Goal: Transaction & Acquisition: Download file/media

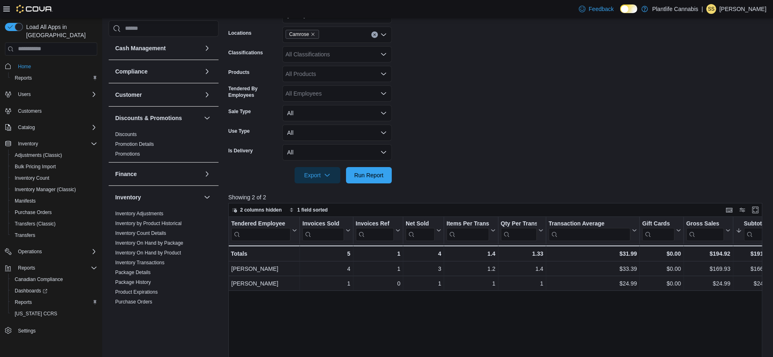
scroll to position [330, 0]
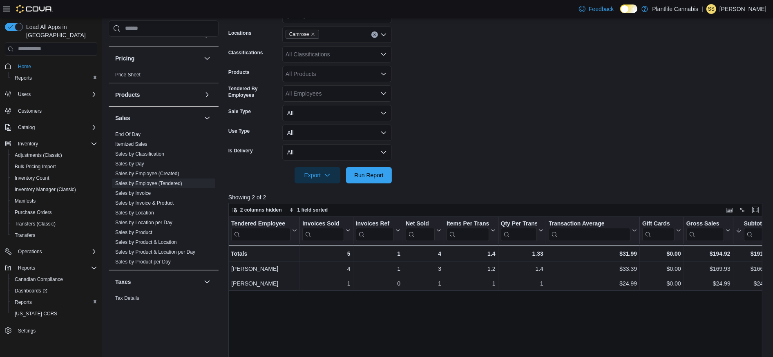
click at [465, 71] on form "Date Range [DATE] Locations Camrose Classifications All Classifications Product…" at bounding box center [498, 90] width 540 height 186
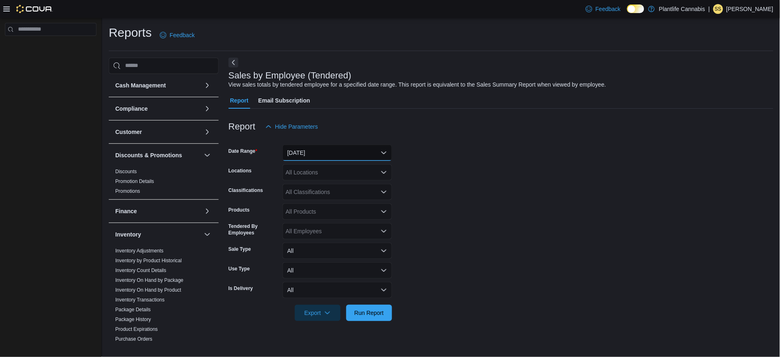
click at [324, 156] on button "[DATE]" at bounding box center [337, 153] width 110 height 16
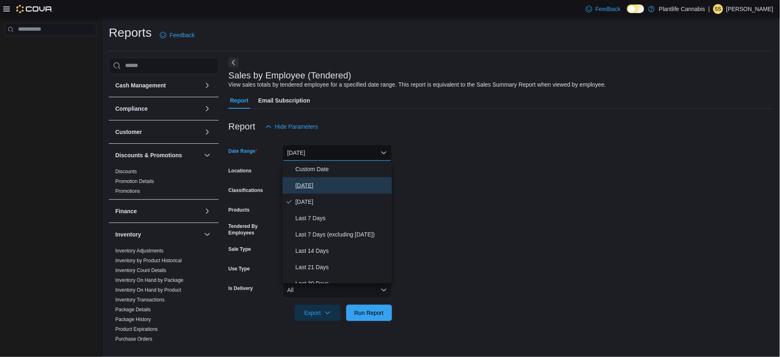
click at [302, 183] on span "[DATE]" at bounding box center [341, 186] width 93 height 10
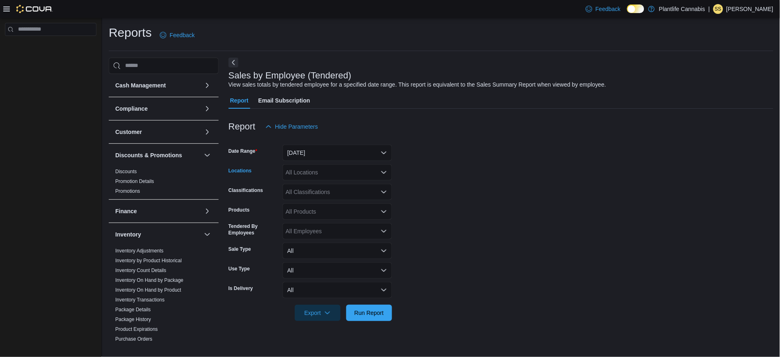
click at [302, 172] on div "All Locations" at bounding box center [337, 172] width 110 height 16
type input "***"
click at [306, 186] on span "Camrose" at bounding box center [315, 186] width 23 height 8
drag, startPoint x: 420, startPoint y: 151, endPoint x: 420, endPoint y: 165, distance: 14.3
click at [420, 151] on form "Date Range [DATE] Locations Camrose Classifications All Classifications Product…" at bounding box center [500, 228] width 545 height 186
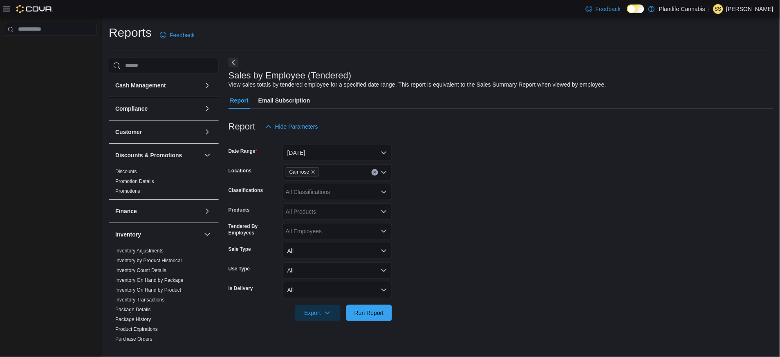
click at [419, 171] on form "Date Range [DATE] Locations Camrose Classifications All Classifications Product…" at bounding box center [500, 228] width 545 height 186
drag, startPoint x: 374, startPoint y: 306, endPoint x: 391, endPoint y: 295, distance: 20.9
click at [375, 306] on span "Run Report" at bounding box center [369, 313] width 36 height 16
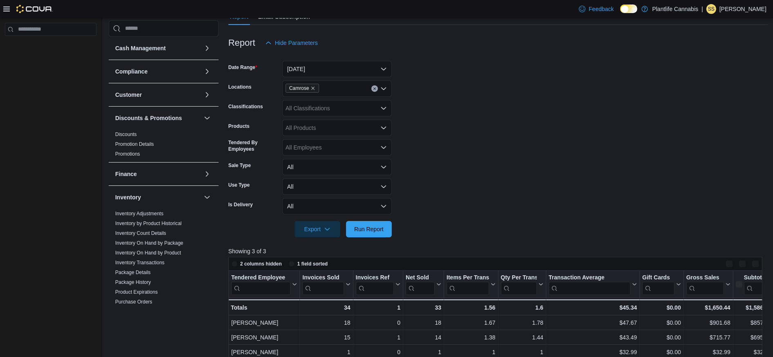
scroll to position [180, 0]
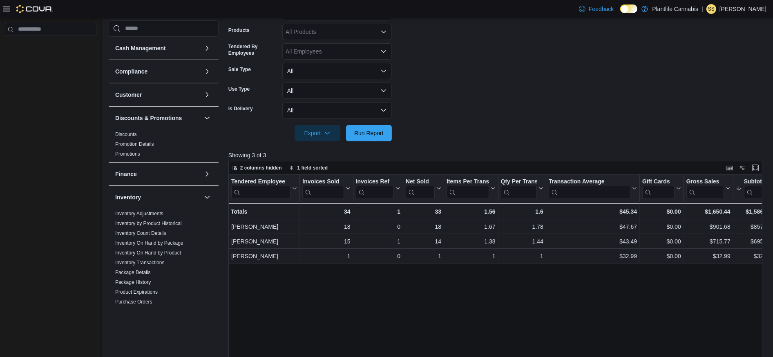
click at [463, 128] on form "Date Range [DATE] Locations Camrose Classifications All Classifications Product…" at bounding box center [498, 48] width 540 height 186
click at [458, 104] on form "Date Range [DATE] Locations Camrose Classifications All Classifications Product…" at bounding box center [498, 48] width 540 height 186
click at [455, 130] on form "Date Range [DATE] Locations Camrose Classifications All Classifications Product…" at bounding box center [498, 48] width 540 height 186
click at [455, 129] on form "Date Range [DATE] Locations Camrose Classifications All Classifications Product…" at bounding box center [498, 48] width 540 height 186
click at [454, 94] on form "Date Range [DATE] Locations Camrose Classifications All Classifications Product…" at bounding box center [498, 48] width 540 height 186
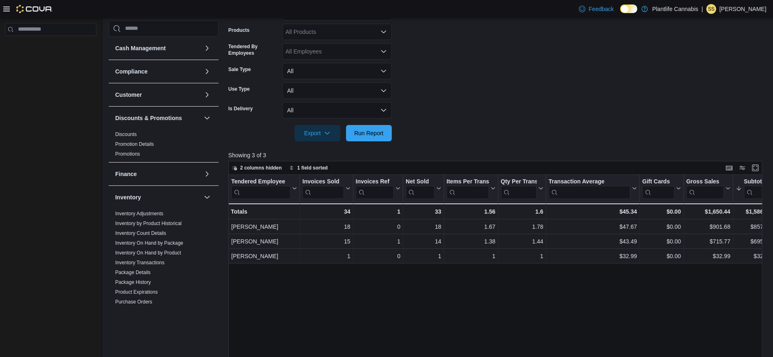
click at [454, 107] on form "Date Range [DATE] Locations Camrose Classifications All Classifications Product…" at bounding box center [498, 48] width 540 height 186
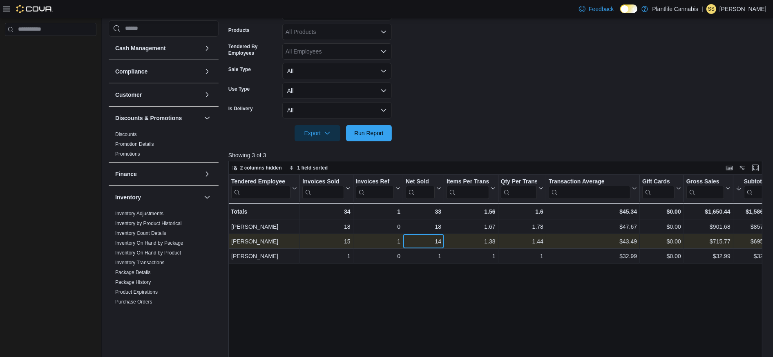
click at [419, 241] on div "14" at bounding box center [424, 242] width 36 height 10
click at [755, 243] on div "Tendered Employee Click to view column header actions Invoices Sold Click to vi…" at bounding box center [498, 311] width 540 height 272
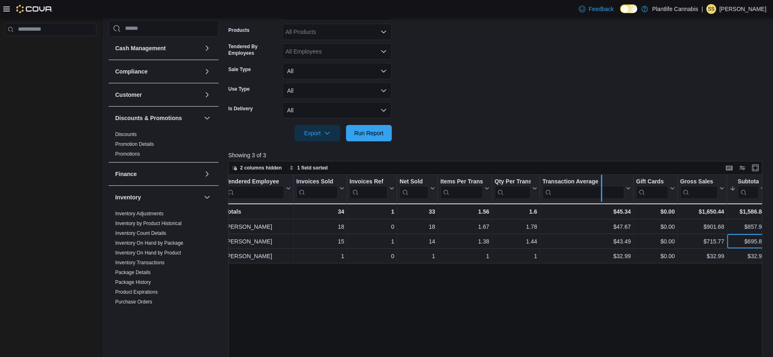
drag, startPoint x: 634, startPoint y: 179, endPoint x: 602, endPoint y: 181, distance: 31.9
click at [602, 181] on div at bounding box center [601, 188] width 7 height 27
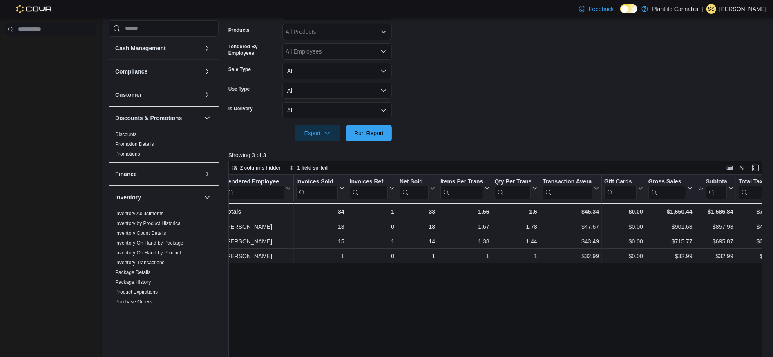
click at [595, 125] on form "Date Range [DATE] Locations Camrose Classifications All Classifications Product…" at bounding box center [498, 48] width 540 height 186
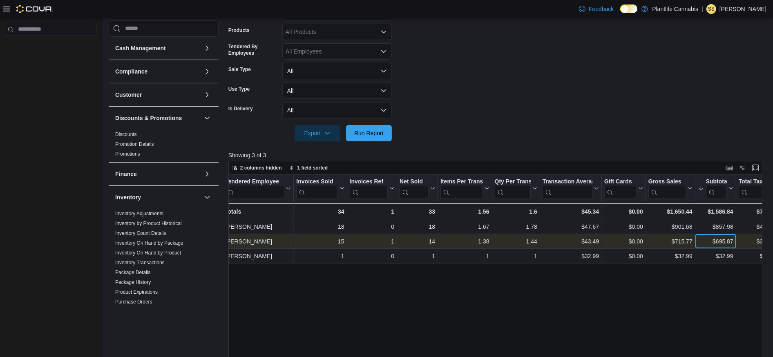
click at [730, 247] on div "$695.87 - Subtotal, column 10, row 2" at bounding box center [715, 241] width 41 height 15
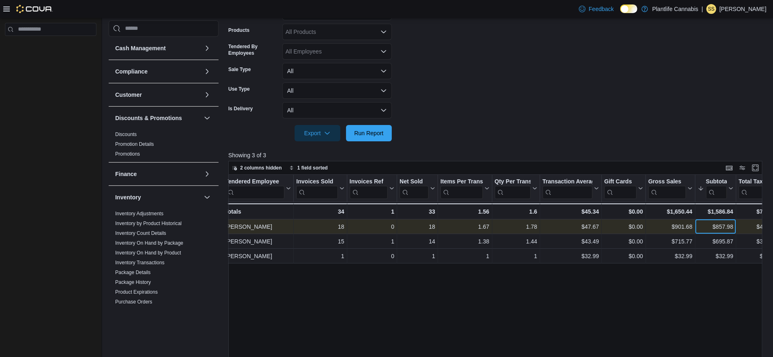
click at [729, 226] on div "$857.98" at bounding box center [716, 227] width 36 height 10
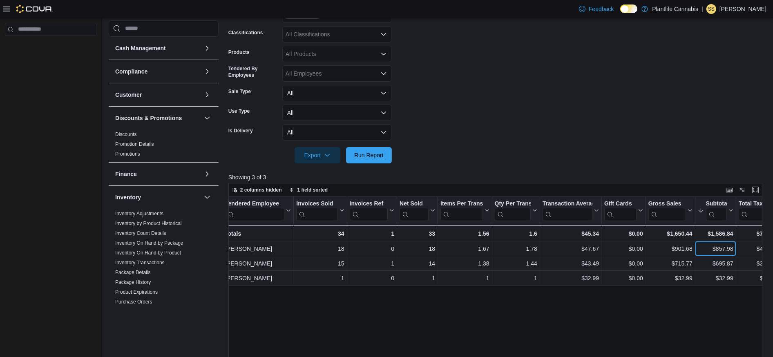
scroll to position [157, 0]
click at [348, 37] on div "All Classifications" at bounding box center [337, 35] width 110 height 16
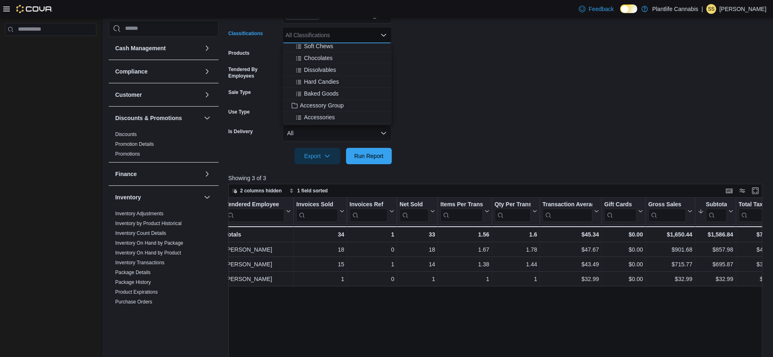
scroll to position [66, 0]
click at [324, 102] on span "Accessory Group" at bounding box center [322, 102] width 44 height 8
click at [375, 156] on span "Run Report" at bounding box center [368, 156] width 29 height 8
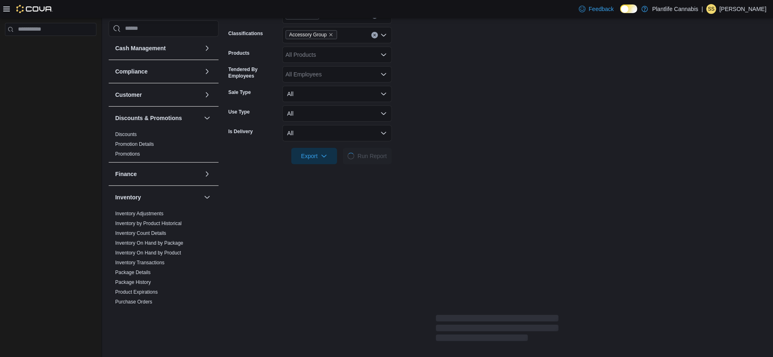
click at [452, 65] on form "Date Range [DATE] Locations Camrose Classifications Accessory Group Products Al…" at bounding box center [497, 71] width 538 height 186
click at [434, 109] on form "Date Range [DATE] Locations Camrose Classifications Accessory Group Products Al…" at bounding box center [497, 71] width 538 height 186
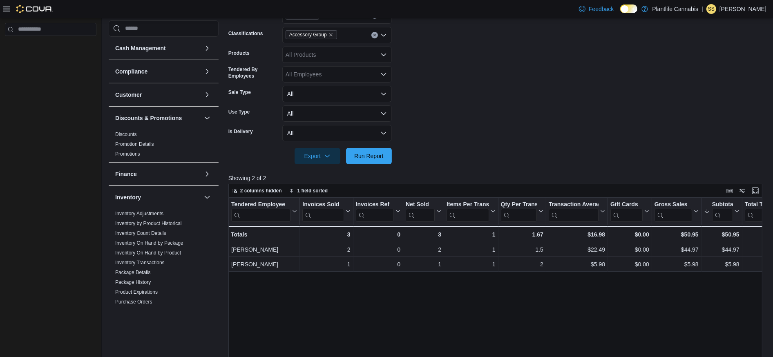
click at [434, 103] on form "Date Range [DATE] Locations Camrose Classifications Accessory Group Products Al…" at bounding box center [498, 71] width 540 height 186
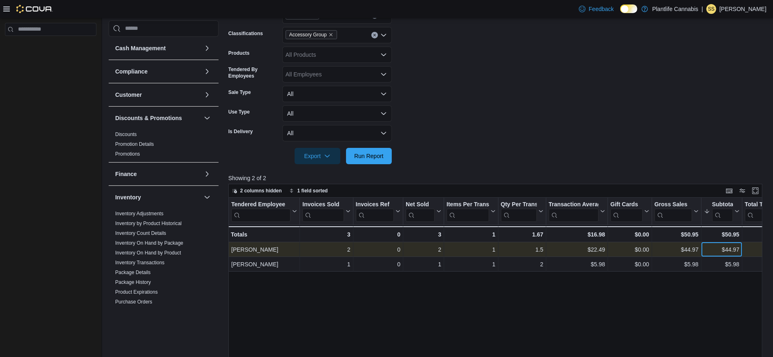
click at [718, 249] on div "$44.97" at bounding box center [722, 250] width 36 height 10
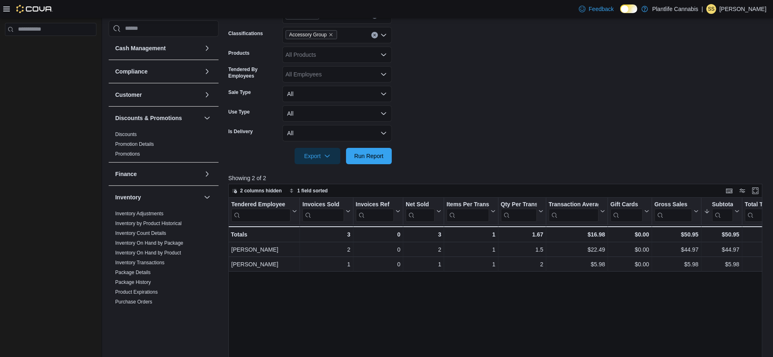
click at [438, 92] on form "Date Range [DATE] Locations Camrose Classifications Accessory Group Products Al…" at bounding box center [498, 71] width 540 height 186
click at [411, 139] on form "Date Range [DATE] Locations Camrose Classifications Accessory Group Products Al…" at bounding box center [498, 71] width 540 height 186
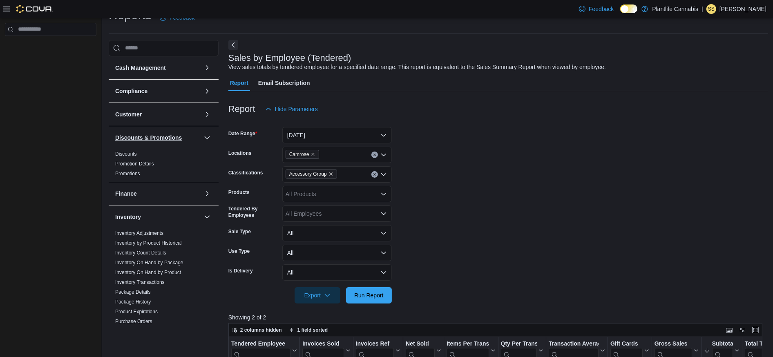
scroll to position [350, 0]
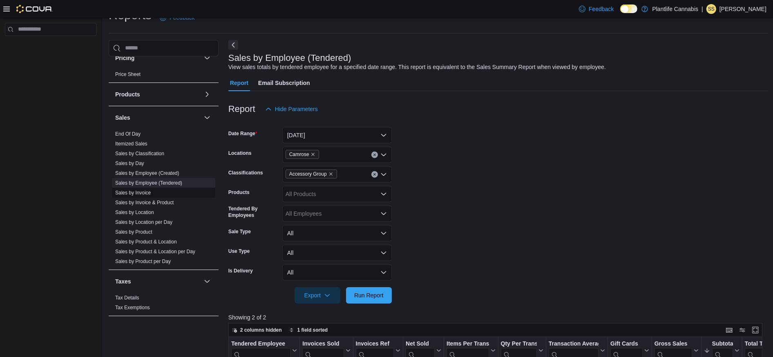
click at [145, 195] on link "Sales by Invoice" at bounding box center [133, 193] width 36 height 6
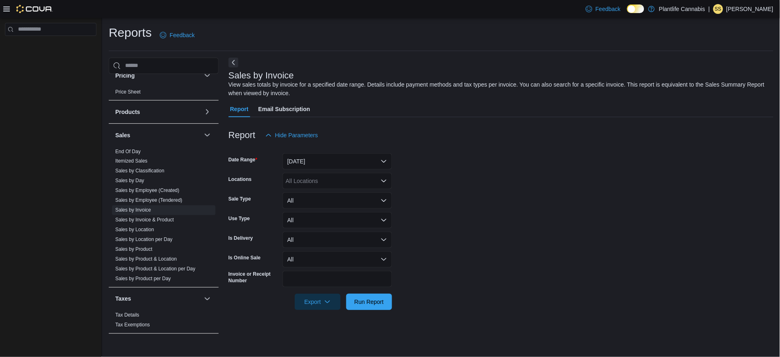
click at [412, 113] on div "Report Email Subscription" at bounding box center [500, 109] width 545 height 16
click at [362, 122] on div at bounding box center [500, 122] width 545 height 10
click at [333, 163] on button "[DATE]" at bounding box center [337, 161] width 110 height 16
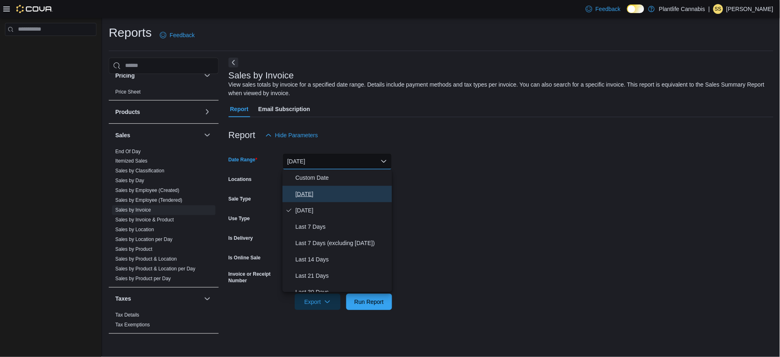
click at [298, 195] on span "[DATE]" at bounding box center [341, 194] width 93 height 10
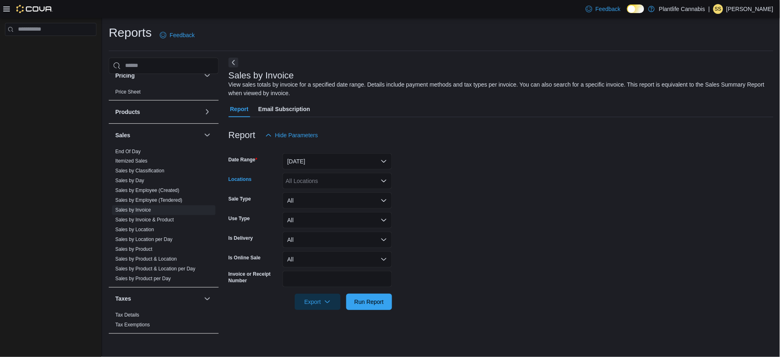
click at [297, 178] on div "All Locations" at bounding box center [337, 181] width 110 height 16
type input "***"
click at [314, 199] on button "Camrose" at bounding box center [337, 195] width 110 height 12
click at [454, 173] on form "Date Range [DATE] Locations Camrose Sale Type All Use Type All Is Delivery All …" at bounding box center [500, 226] width 545 height 167
click at [311, 303] on span "Export" at bounding box center [318, 301] width 36 height 16
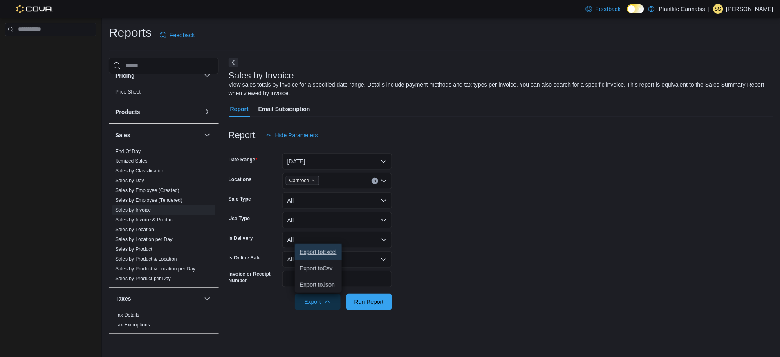
click at [329, 251] on span "Export to Excel" at bounding box center [318, 252] width 37 height 7
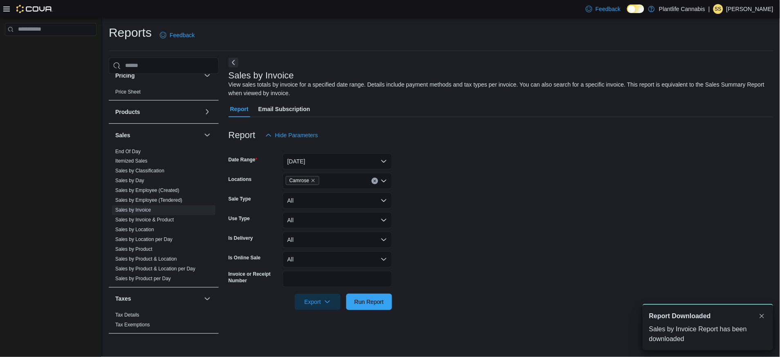
click at [450, 161] on form "Date Range [DATE] Locations Camrose Sale Type All Use Type All Is Delivery All …" at bounding box center [500, 226] width 545 height 167
click at [423, 133] on div "Report Hide Parameters" at bounding box center [500, 135] width 545 height 16
click at [368, 135] on div "Report Hide Parameters" at bounding box center [500, 135] width 545 height 16
click at [411, 52] on div "Reports Feedback Cash Management Cash Management Cash Out Details Compliance OC…" at bounding box center [441, 184] width 664 height 318
click at [419, 133] on div "Report Hide Parameters" at bounding box center [500, 135] width 545 height 16
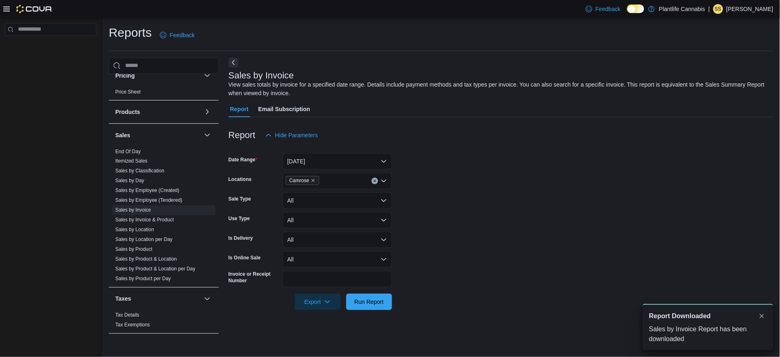
click at [421, 128] on div "Report Hide Parameters" at bounding box center [500, 135] width 545 height 16
click at [405, 127] on div "Report Hide Parameters" at bounding box center [500, 135] width 545 height 16
